Goal: Task Accomplishment & Management: Manage account settings

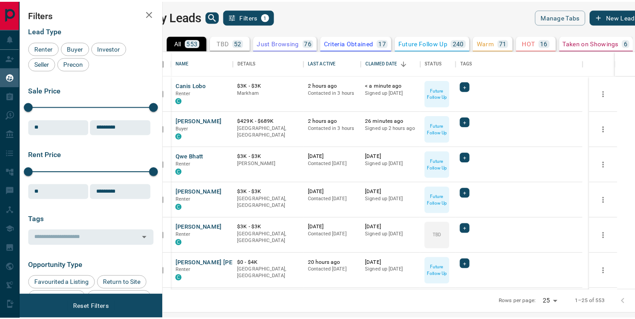
scroll to position [233, 466]
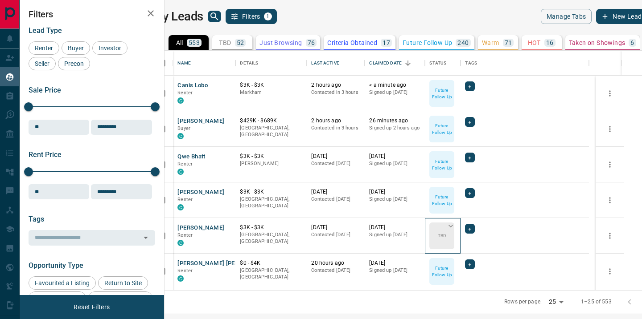
click at [454, 237] on div "TBD" at bounding box center [441, 236] width 25 height 27
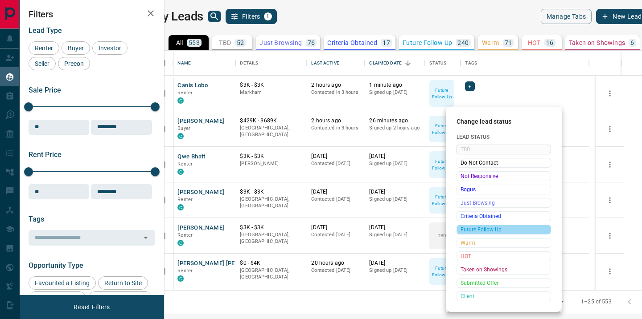
click at [474, 229] on span "Future Follow Up" at bounding box center [503, 229] width 86 height 9
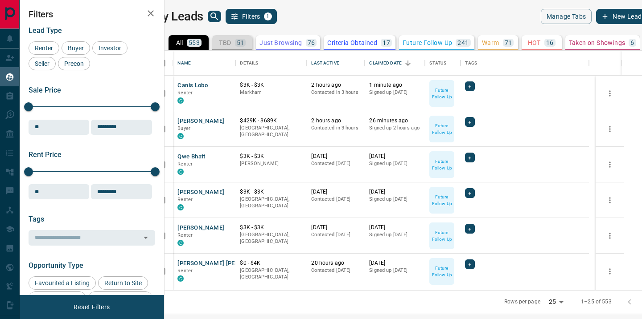
click at [231, 44] on p "TBD" at bounding box center [225, 43] width 12 height 6
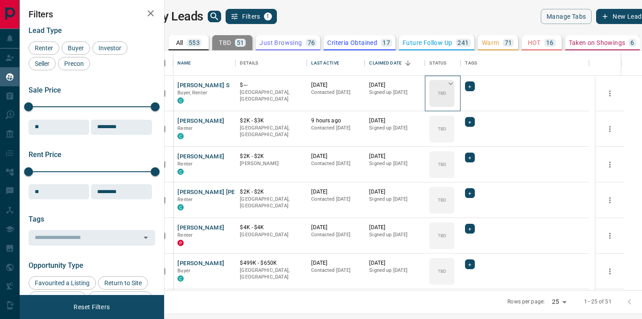
click at [454, 94] on div "TBD" at bounding box center [441, 93] width 25 height 27
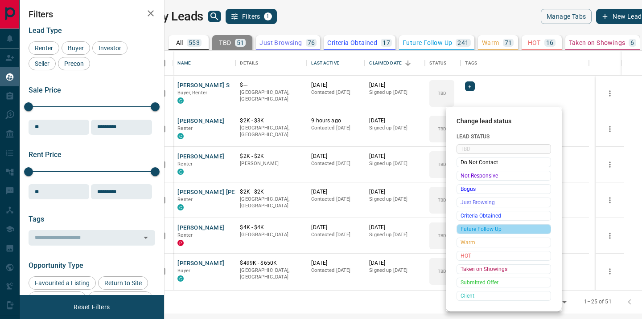
click at [474, 225] on div "Future Follow Up" at bounding box center [503, 230] width 94 height 10
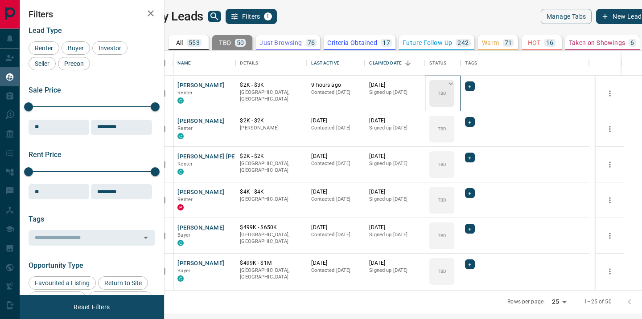
click at [454, 97] on div "TBD" at bounding box center [441, 93] width 25 height 27
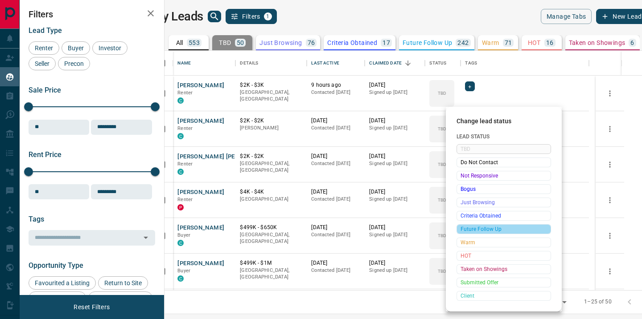
click at [475, 229] on span "Future Follow Up" at bounding box center [503, 229] width 86 height 9
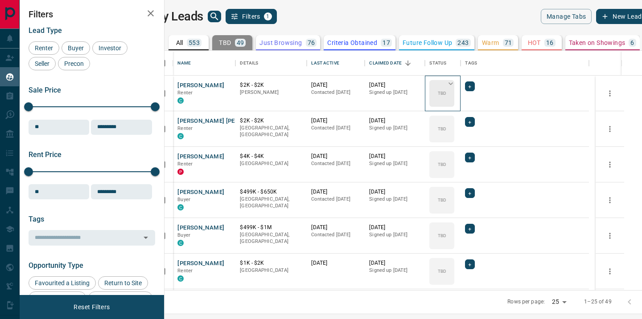
click at [454, 92] on div "TBD" at bounding box center [441, 93] width 25 height 27
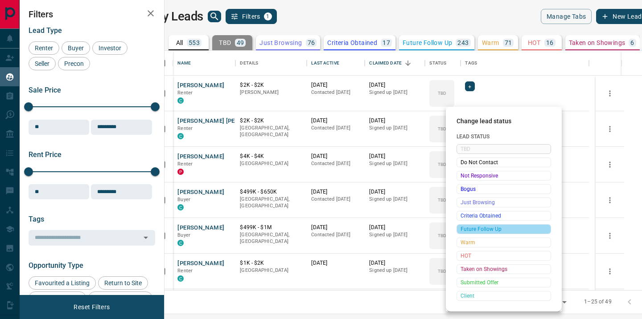
click at [479, 226] on span "Future Follow Up" at bounding box center [503, 229] width 86 height 9
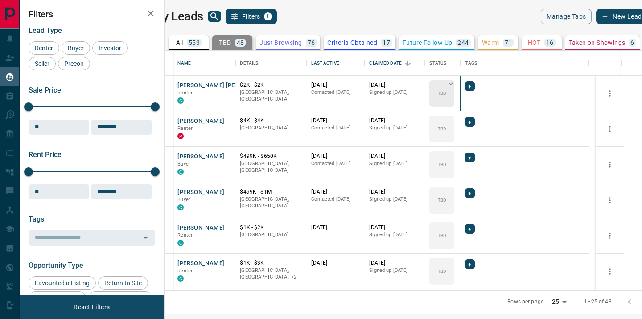
click at [446, 95] on p "TBD" at bounding box center [441, 93] width 8 height 7
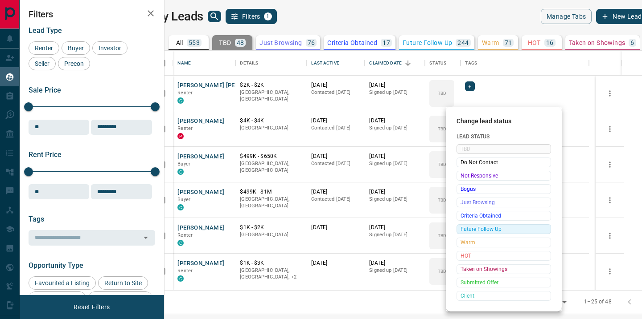
click at [479, 229] on span "Future Follow Up" at bounding box center [503, 229] width 86 height 9
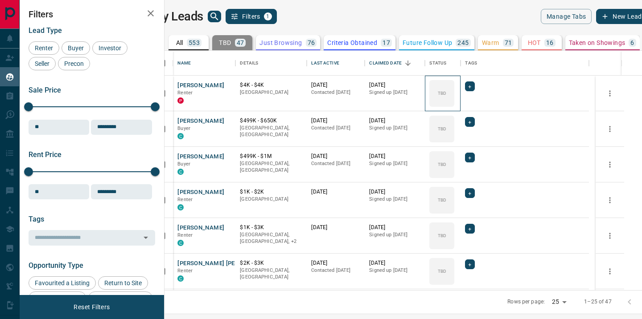
click at [446, 95] on p "TBD" at bounding box center [441, 93] width 8 height 7
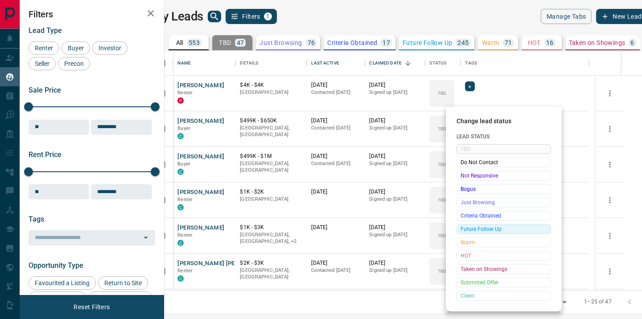
click at [471, 227] on span "Future Follow Up" at bounding box center [503, 229] width 86 height 9
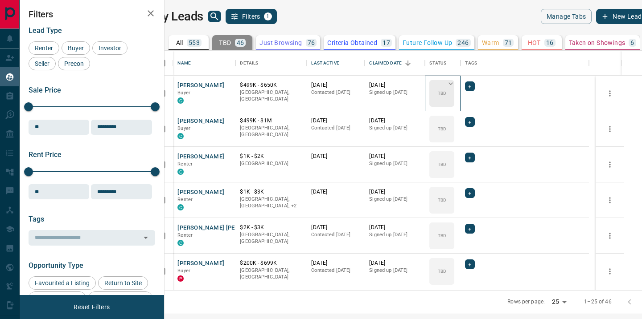
click at [446, 96] on p "TBD" at bounding box center [441, 93] width 8 height 7
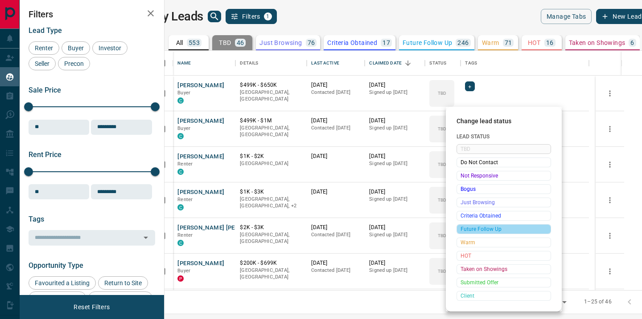
click at [493, 227] on span "Future Follow Up" at bounding box center [503, 229] width 86 height 9
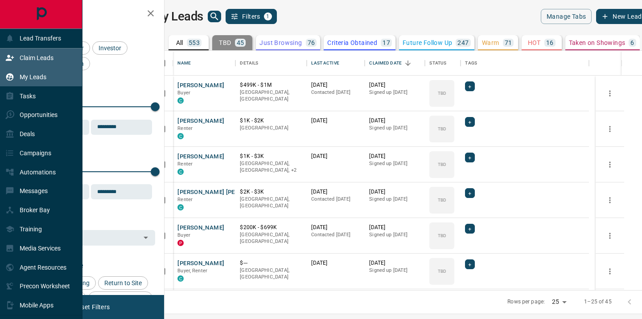
click at [23, 58] on p "Claim Leads" at bounding box center [37, 57] width 34 height 7
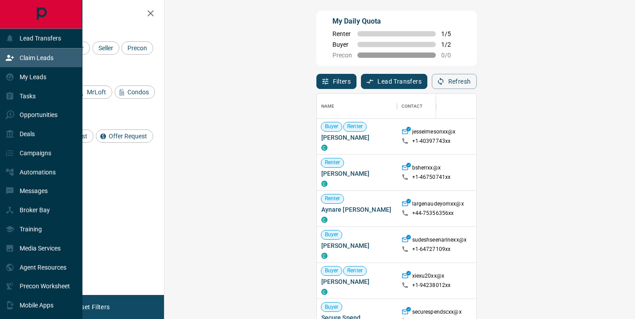
scroll to position [234, 445]
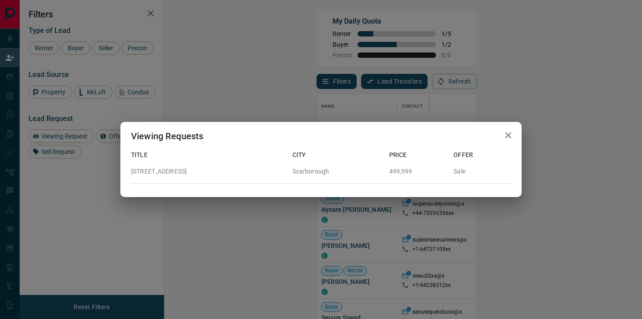
click at [509, 136] on icon "button" at bounding box center [508, 135] width 11 height 11
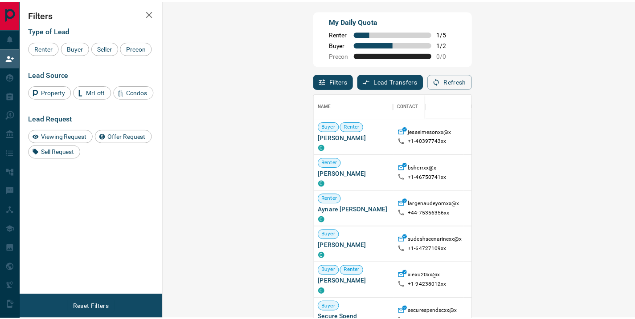
scroll to position [7, 7]
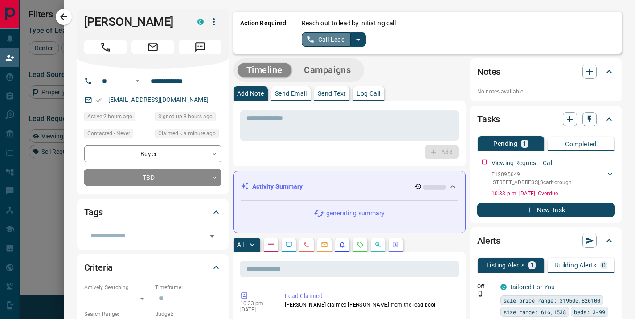
click at [319, 40] on button "Call Lead" at bounding box center [326, 40] width 49 height 14
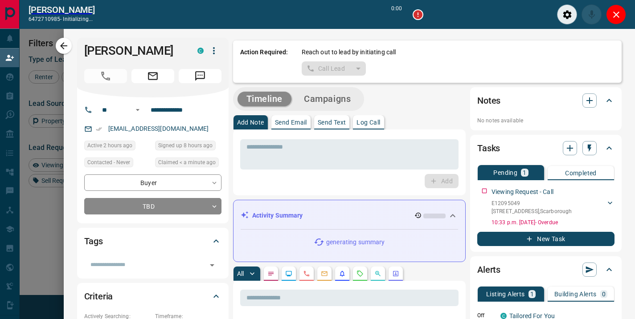
scroll to position [212, 445]
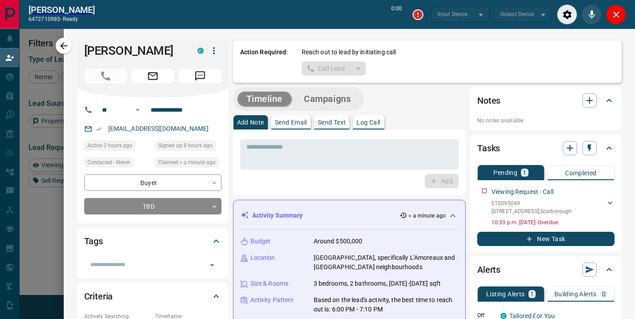
type input "*******"
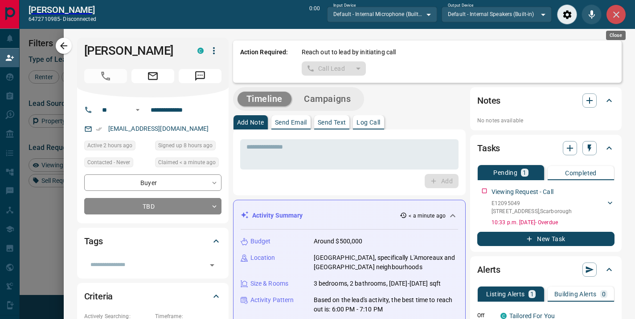
click at [617, 20] on icon "Close" at bounding box center [616, 14] width 11 height 11
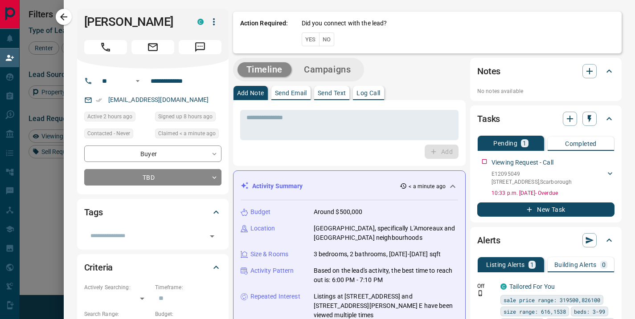
scroll to position [234, 445]
click at [321, 37] on button "No" at bounding box center [327, 40] width 16 height 14
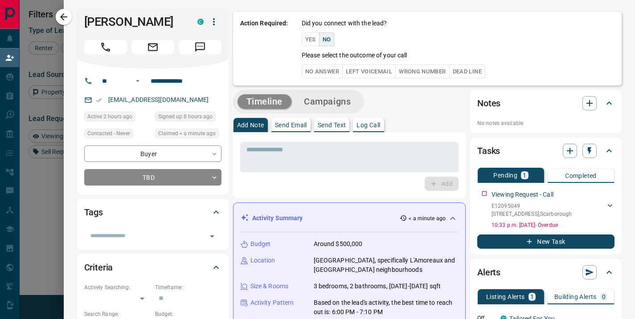
click at [323, 63] on div "Did you connect with the lead? Yes No Please select the outcome of your call No…" at bounding box center [458, 49] width 313 height 60
click at [319, 70] on button "No Answer" at bounding box center [322, 72] width 41 height 14
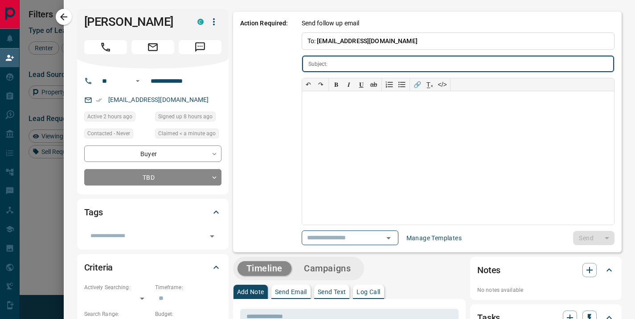
type input "**********"
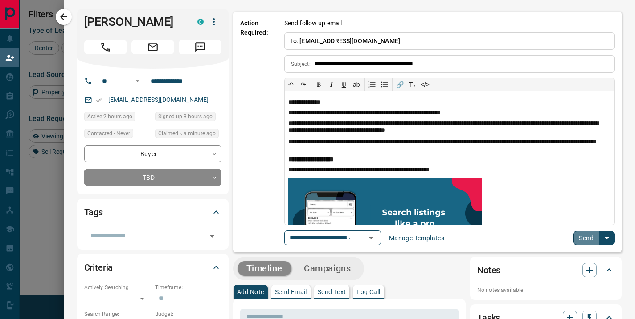
click at [583, 237] on button "Send" at bounding box center [586, 238] width 26 height 14
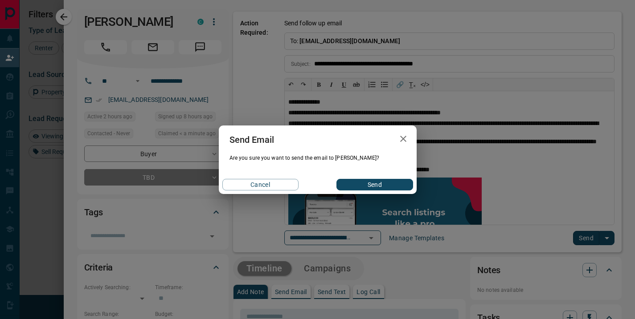
click at [362, 181] on button "Send" at bounding box center [374, 185] width 76 height 12
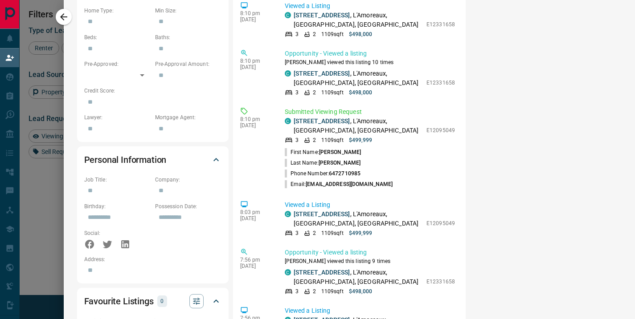
scroll to position [102, 0]
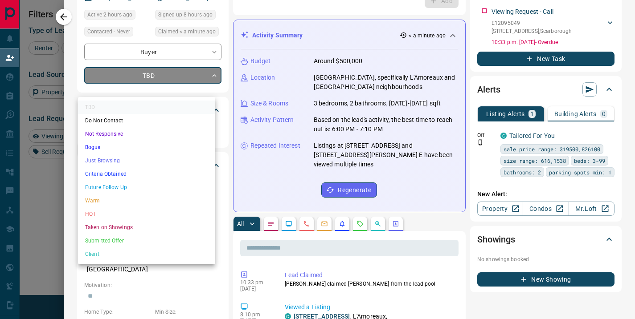
click at [183, 88] on body "Lead Transfers Claim Leads My Leads Tasks Opportunities Deals Campaigns Automat…" at bounding box center [317, 137] width 635 height 274
click at [95, 200] on li "Warm" at bounding box center [146, 200] width 137 height 13
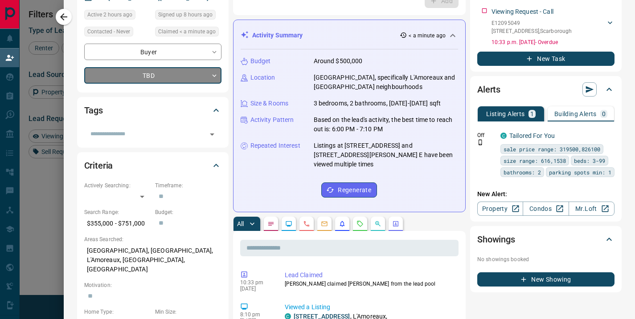
type input "*"
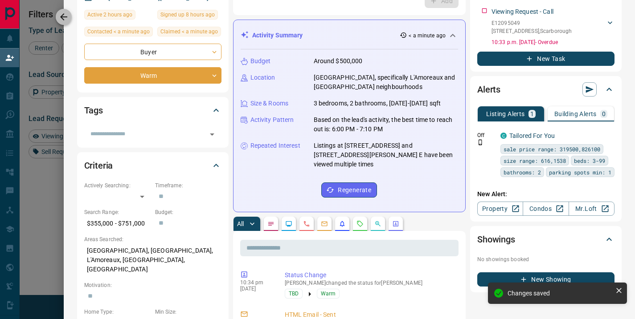
click at [61, 16] on icon "button" at bounding box center [63, 16] width 7 height 7
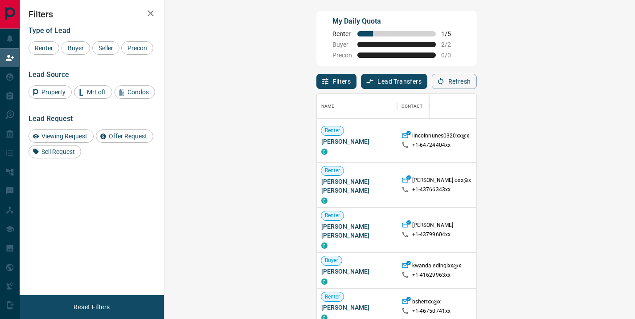
scroll to position [234, 445]
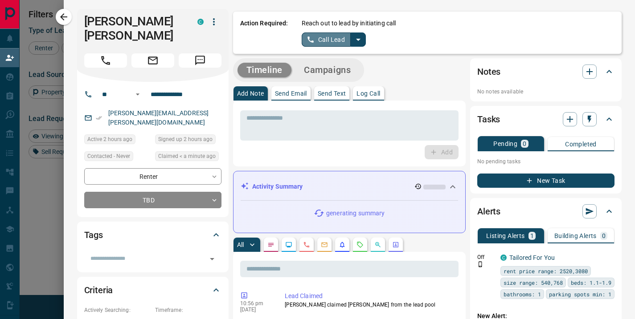
click at [343, 41] on button "Call Lead" at bounding box center [326, 40] width 49 height 14
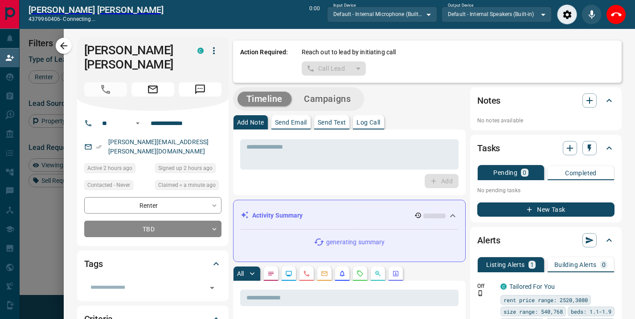
scroll to position [212, 445]
click at [613, 10] on icon "Close" at bounding box center [616, 14] width 11 height 11
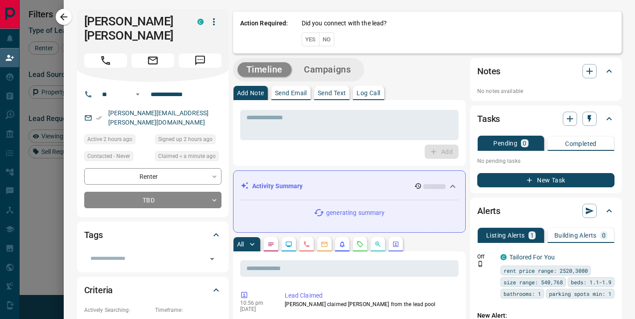
scroll to position [234, 445]
click at [319, 41] on button "No" at bounding box center [327, 40] width 16 height 14
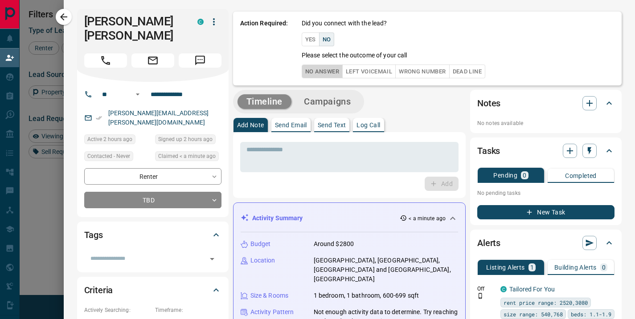
click at [315, 72] on button "No Answer" at bounding box center [322, 72] width 41 height 14
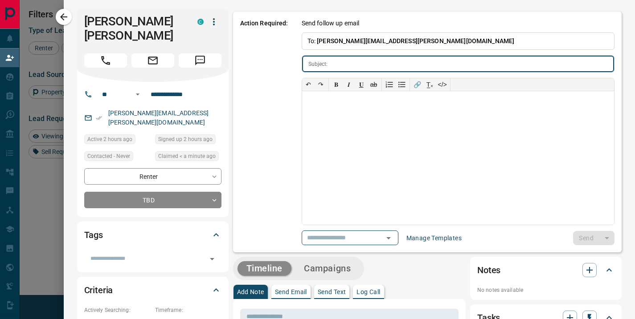
type input "**********"
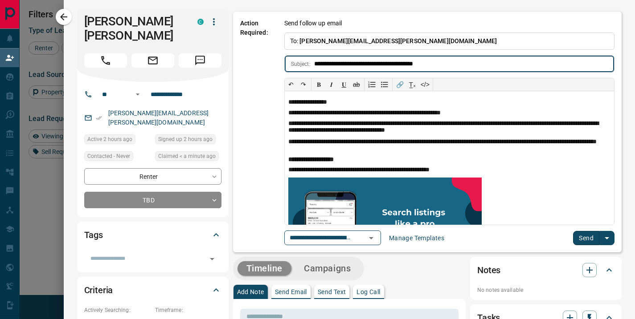
click at [578, 237] on button "Send" at bounding box center [586, 238] width 26 height 14
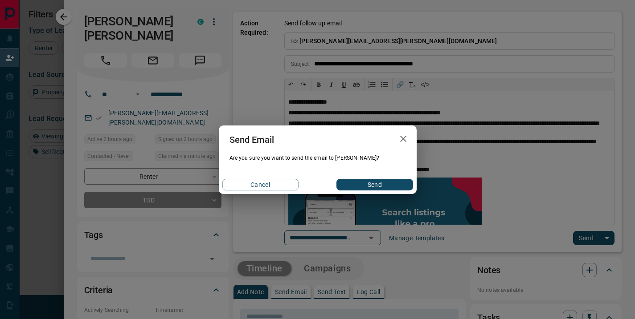
click at [374, 185] on button "Send" at bounding box center [374, 185] width 76 height 12
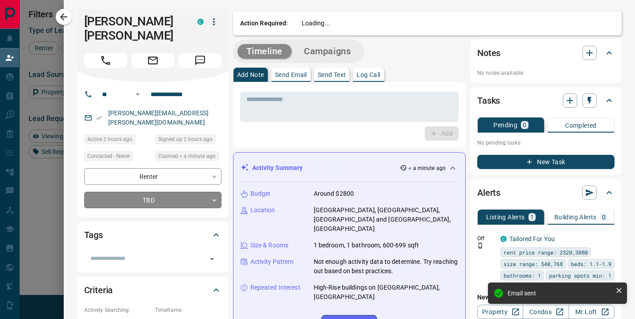
click at [171, 190] on body "Lead Transfers Claim Leads My Leads Tasks Opportunities Deals Campaigns Automat…" at bounding box center [317, 137] width 635 height 274
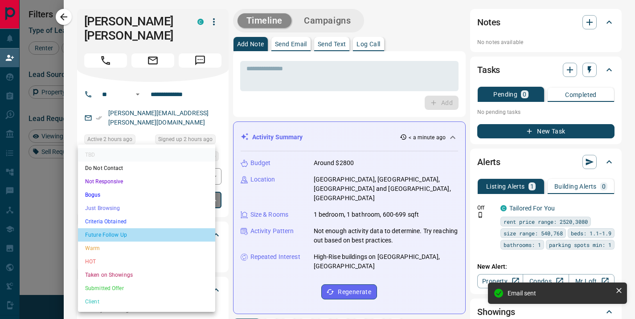
click at [141, 233] on li "Future Follow Up" at bounding box center [146, 235] width 137 height 13
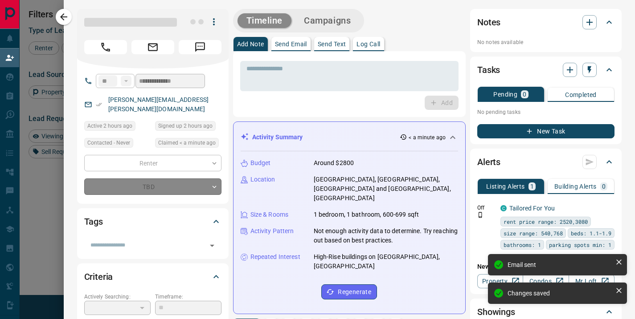
type input "*"
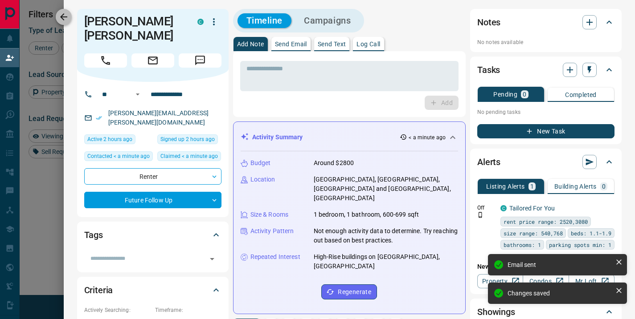
click at [64, 18] on icon "button" at bounding box center [63, 17] width 11 height 11
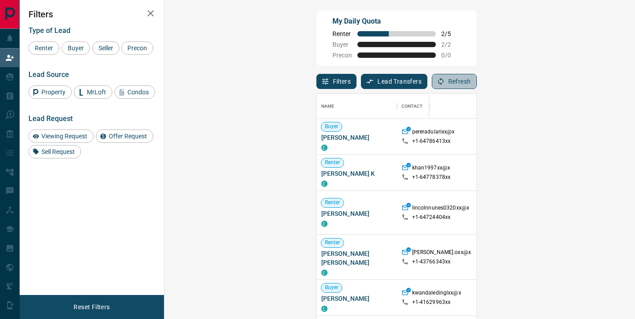
click at [477, 82] on button "Refresh" at bounding box center [454, 81] width 45 height 15
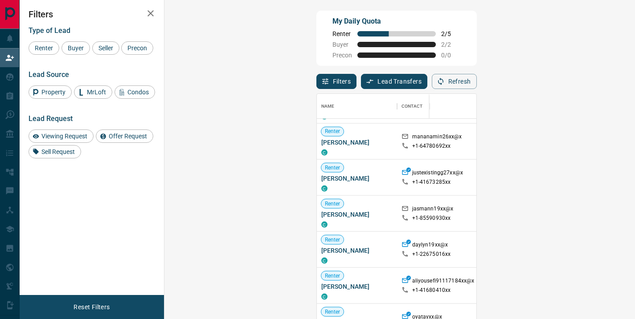
scroll to position [1572, 0]
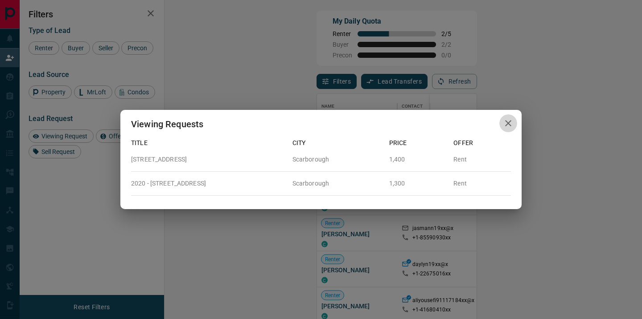
click at [507, 122] on icon "button" at bounding box center [508, 123] width 11 height 11
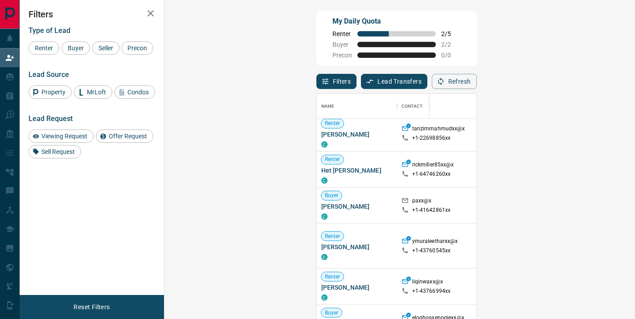
scroll to position [4307, 0]
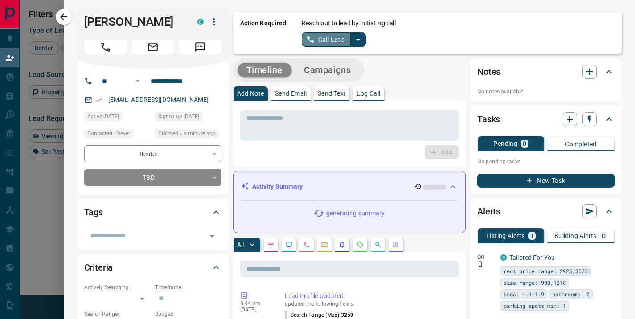
click at [338, 36] on button "Call Lead" at bounding box center [326, 40] width 49 height 14
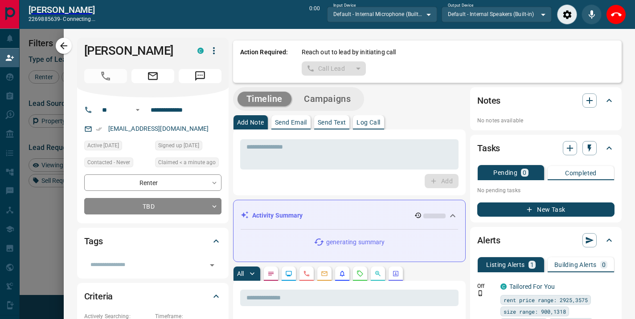
scroll to position [212, 445]
click at [617, 18] on icon "Close" at bounding box center [616, 14] width 11 height 11
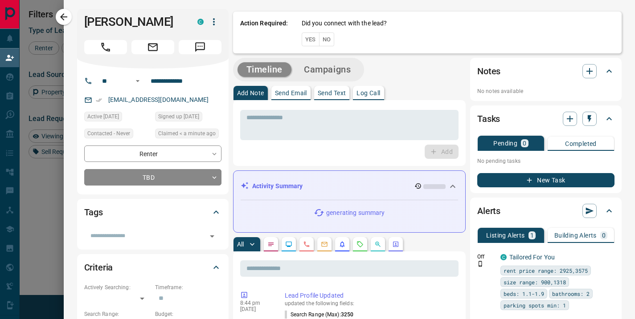
scroll to position [234, 445]
click at [324, 41] on button "No" at bounding box center [327, 40] width 16 height 14
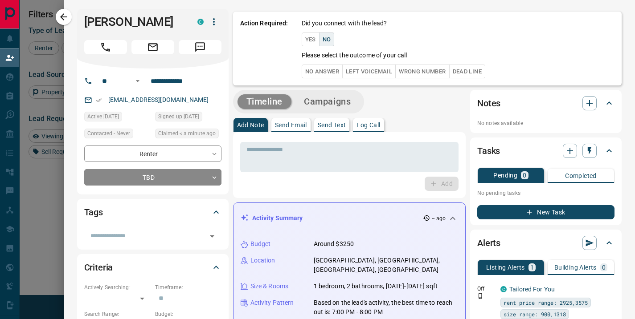
click at [318, 69] on button "No Answer" at bounding box center [322, 72] width 41 height 14
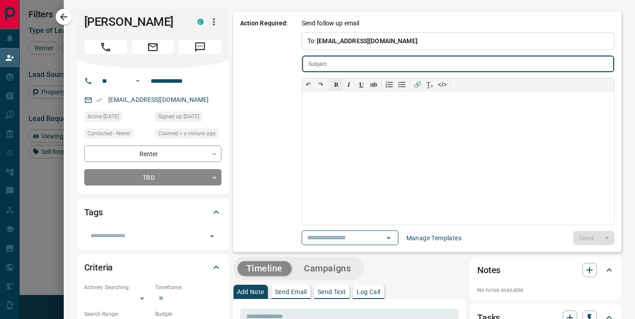
type input "**********"
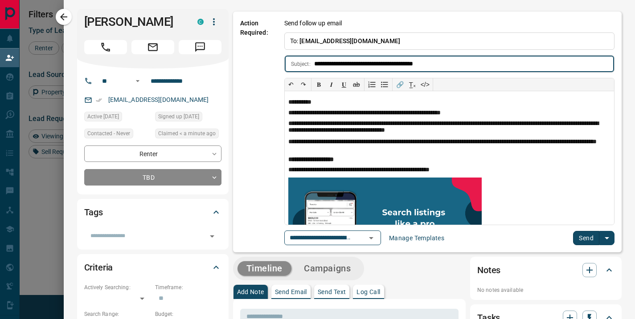
click at [588, 238] on button "Send" at bounding box center [586, 238] width 26 height 14
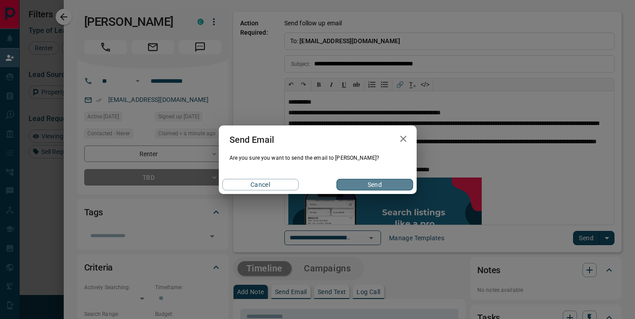
click at [376, 183] on button "Send" at bounding box center [374, 185] width 76 height 12
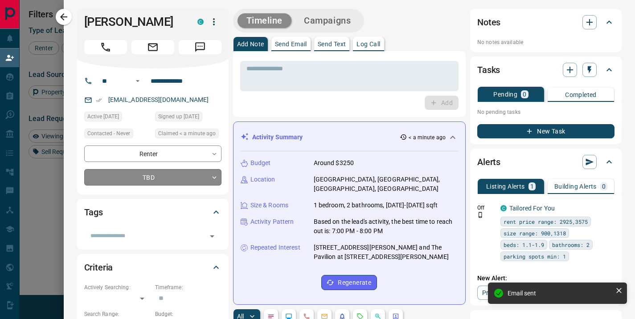
click at [170, 177] on body "Lead Transfers Claim Leads My Leads Tasks Opportunities Deals Campaigns Automat…" at bounding box center [317, 137] width 635 height 274
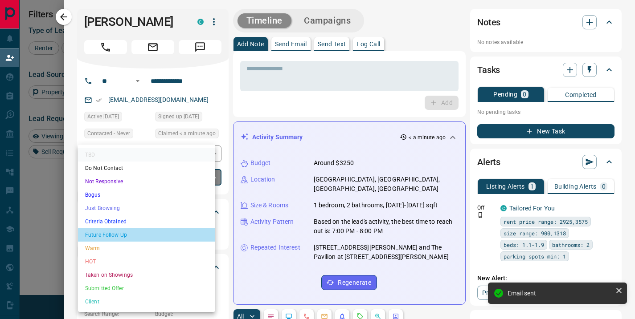
click at [129, 233] on li "Future Follow Up" at bounding box center [146, 235] width 137 height 13
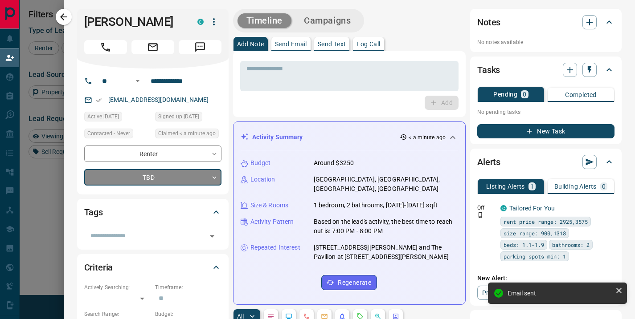
type input "*"
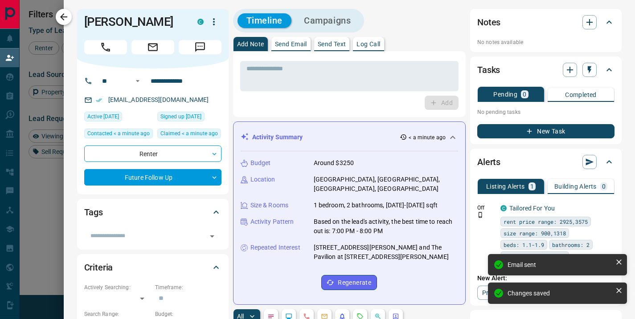
click at [68, 17] on icon "button" at bounding box center [63, 17] width 11 height 11
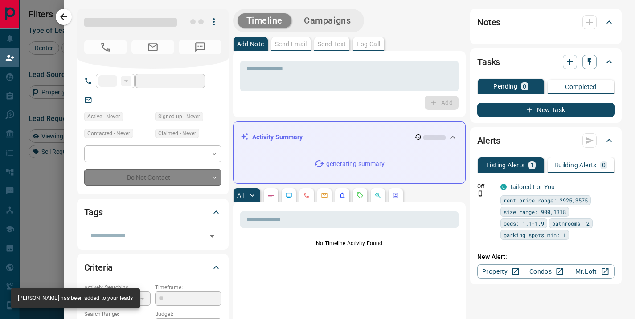
type input "**"
type input "**********"
type input "**"
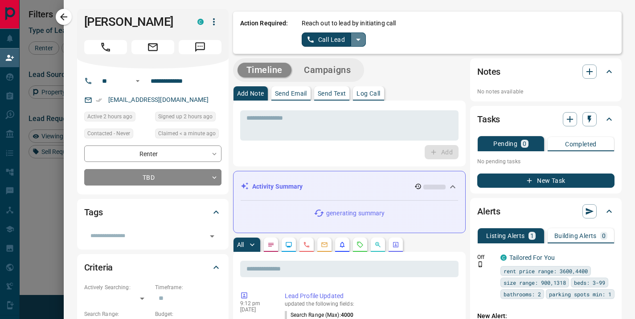
click at [353, 36] on icon "split button" at bounding box center [358, 39] width 11 height 11
click at [343, 70] on li "Log Manual Call" at bounding box center [333, 70] width 54 height 13
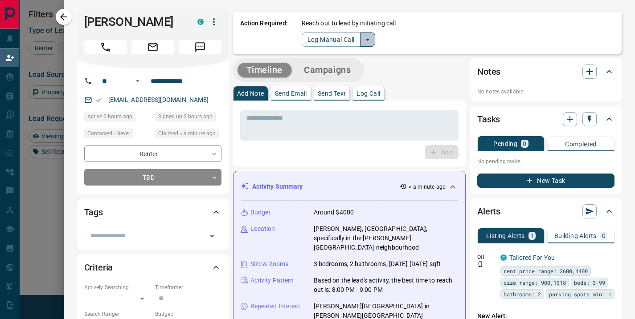
click at [366, 36] on button "split button" at bounding box center [367, 40] width 15 height 14
click at [336, 54] on li "Call Lead" at bounding box center [338, 56] width 54 height 13
click at [340, 41] on button "Call Lead" at bounding box center [326, 40] width 49 height 14
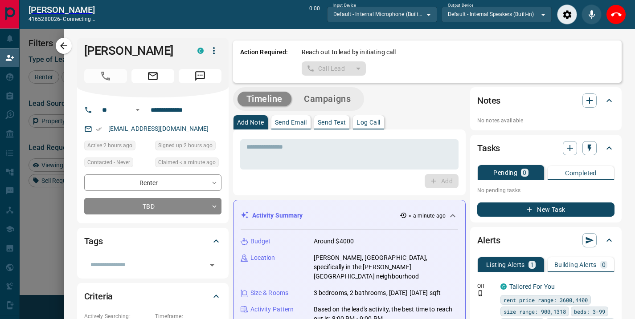
scroll to position [212, 445]
click at [615, 14] on icon "Close" at bounding box center [616, 15] width 6 height 6
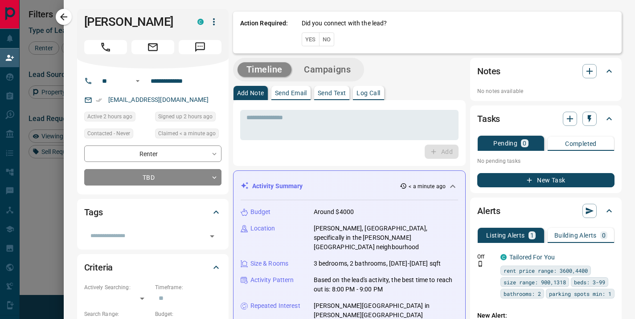
scroll to position [234, 445]
click at [319, 41] on button "No" at bounding box center [327, 40] width 16 height 14
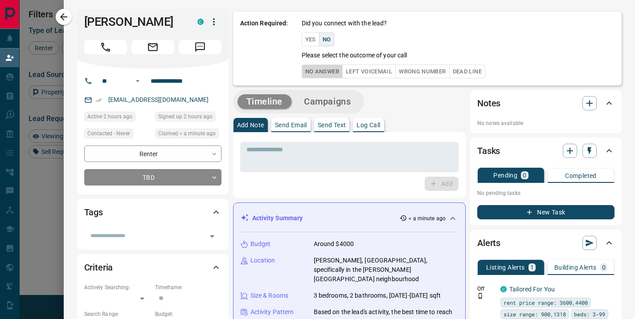
click at [316, 70] on button "No Answer" at bounding box center [322, 72] width 41 height 14
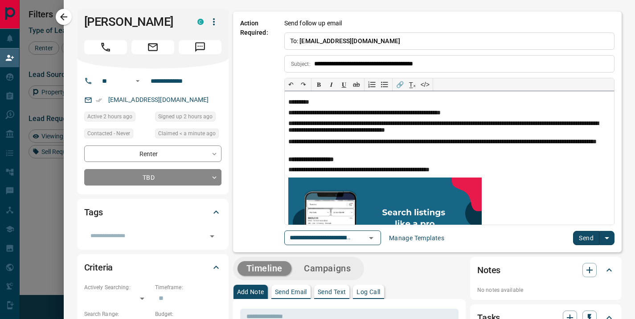
click at [576, 227] on div "**********" at bounding box center [449, 139] width 330 height 213
click at [581, 238] on button "Send" at bounding box center [586, 238] width 26 height 14
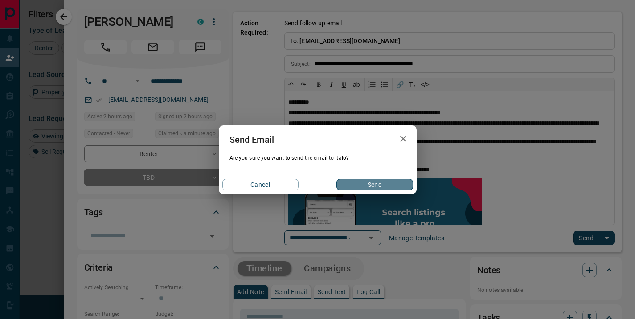
click at [373, 184] on button "Send" at bounding box center [374, 185] width 76 height 12
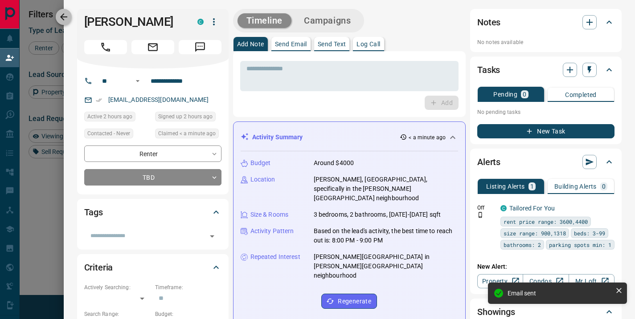
click at [68, 19] on icon "button" at bounding box center [63, 17] width 11 height 11
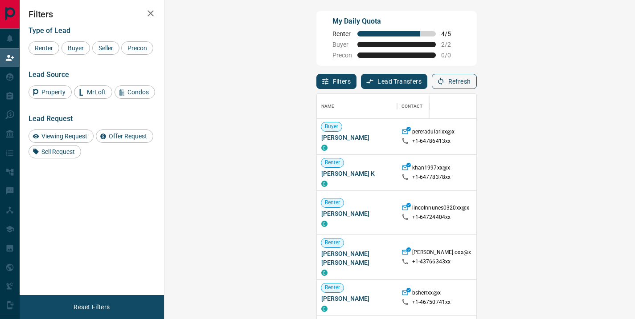
click at [445, 82] on icon "button" at bounding box center [441, 82] width 8 height 8
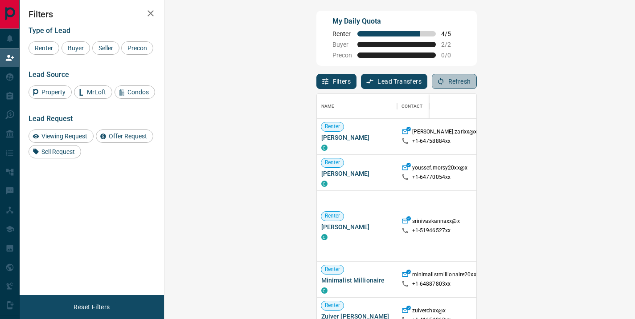
click at [477, 81] on button "Refresh" at bounding box center [454, 81] width 45 height 15
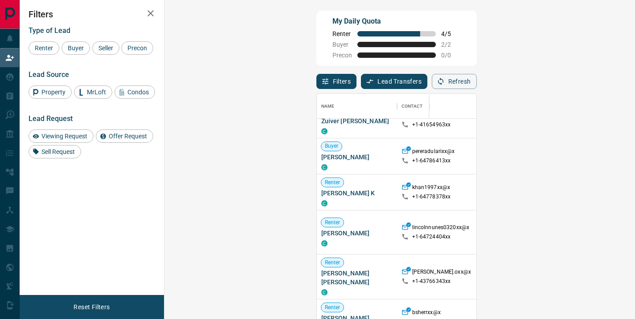
scroll to position [0, 0]
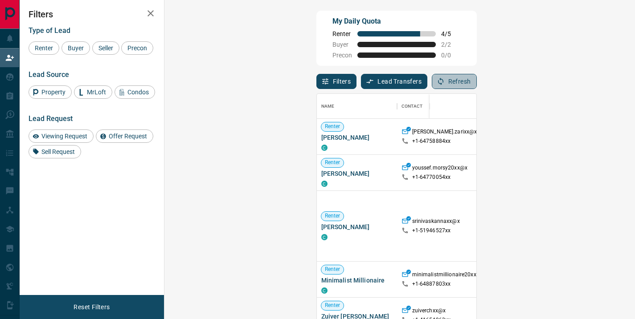
click at [477, 82] on button "Refresh" at bounding box center [454, 81] width 45 height 15
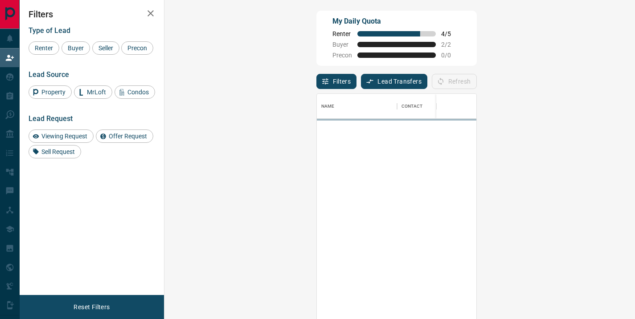
scroll to position [234, 445]
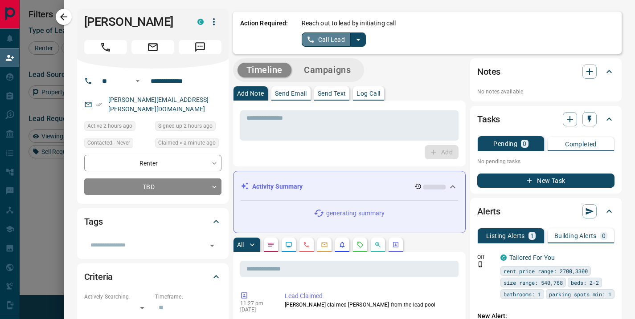
click at [335, 42] on button "Call Lead" at bounding box center [326, 40] width 49 height 14
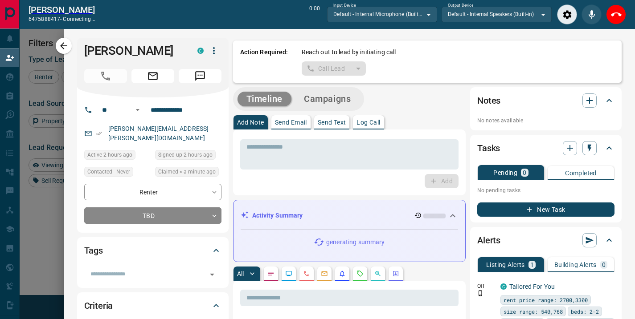
scroll to position [212, 445]
click at [615, 15] on icon "Close" at bounding box center [616, 15] width 6 height 6
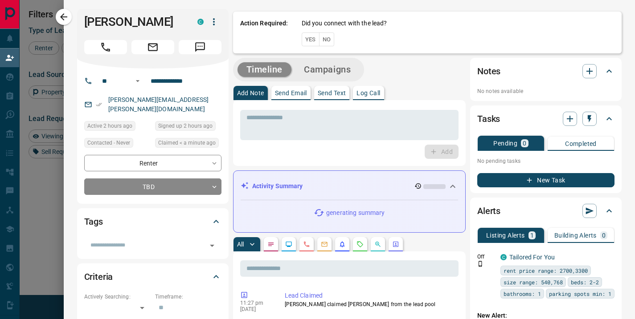
scroll to position [234, 445]
click at [319, 46] on button "No" at bounding box center [327, 40] width 16 height 14
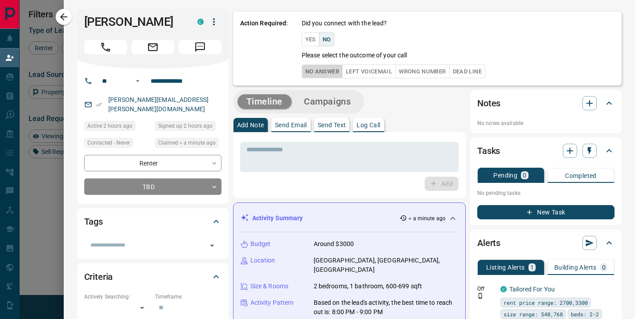
click at [311, 71] on button "No Answer" at bounding box center [322, 72] width 41 height 14
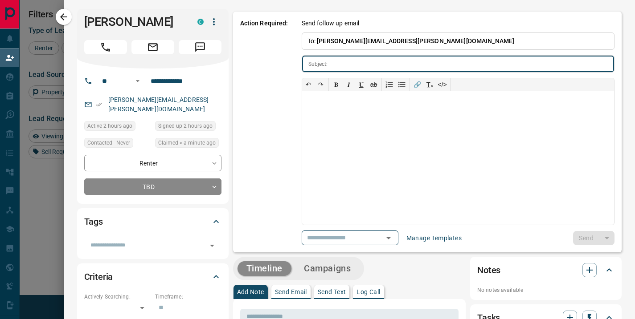
type input "**********"
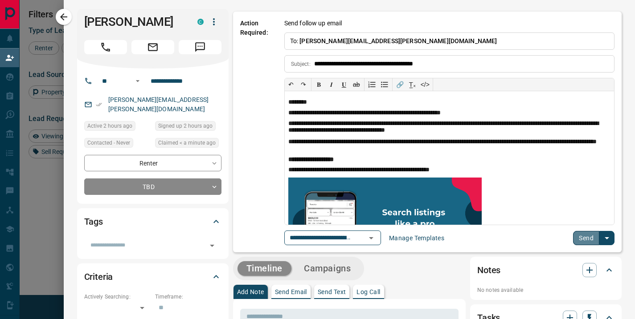
click at [580, 241] on button "Send" at bounding box center [586, 238] width 26 height 14
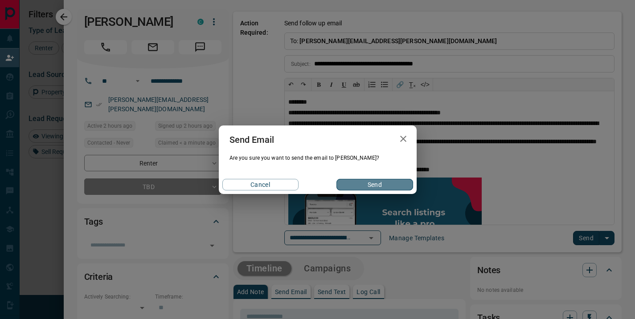
click at [371, 183] on button "Send" at bounding box center [374, 185] width 76 height 12
